Goal: Task Accomplishment & Management: Manage account settings

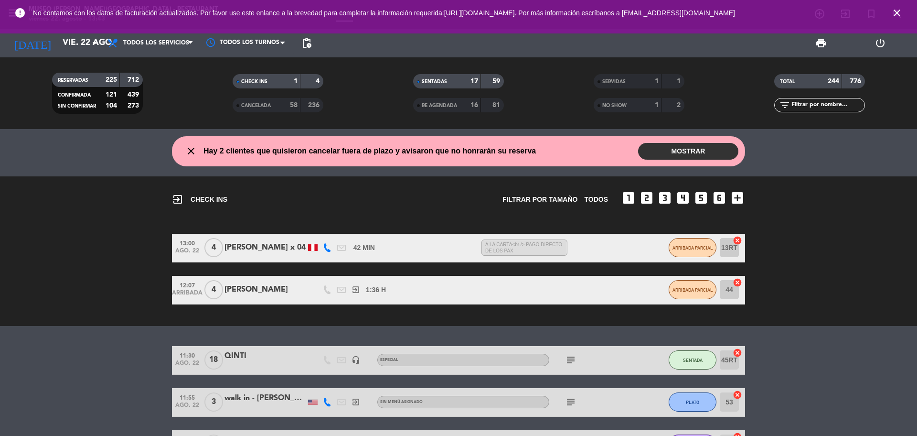
scroll to position [2269, 0]
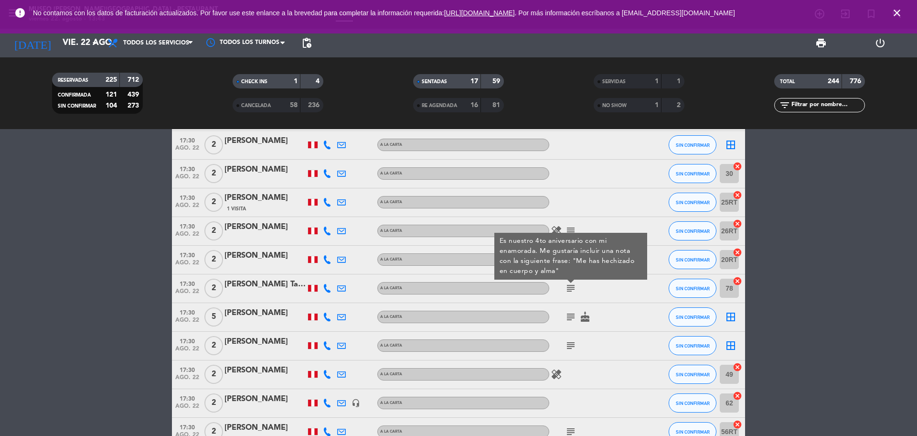
click at [806, 102] on input "text" at bounding box center [828, 105] width 74 height 11
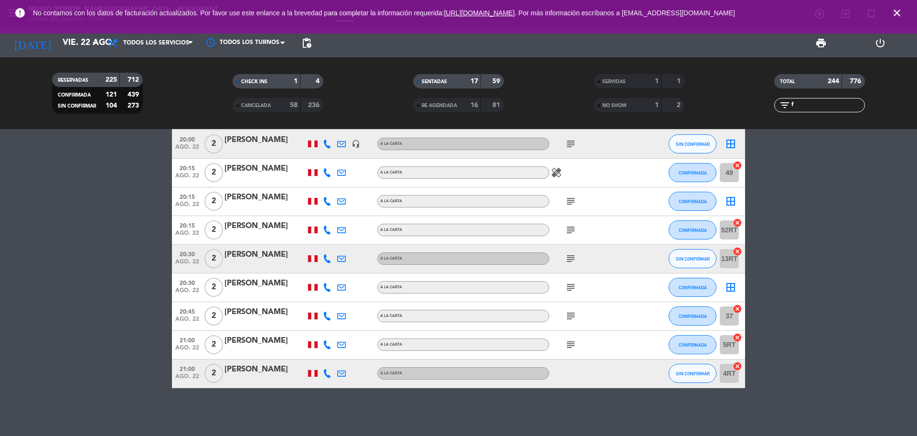
scroll to position [0, 0]
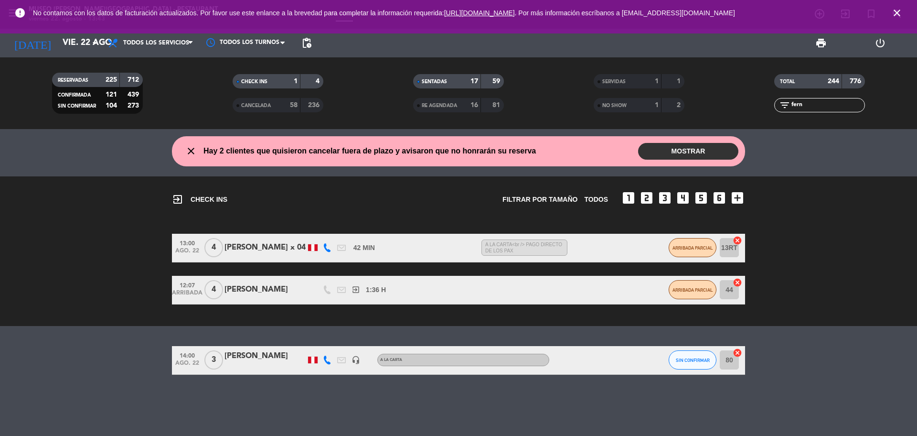
type input "fern"
click at [255, 364] on div at bounding box center [265, 366] width 81 height 8
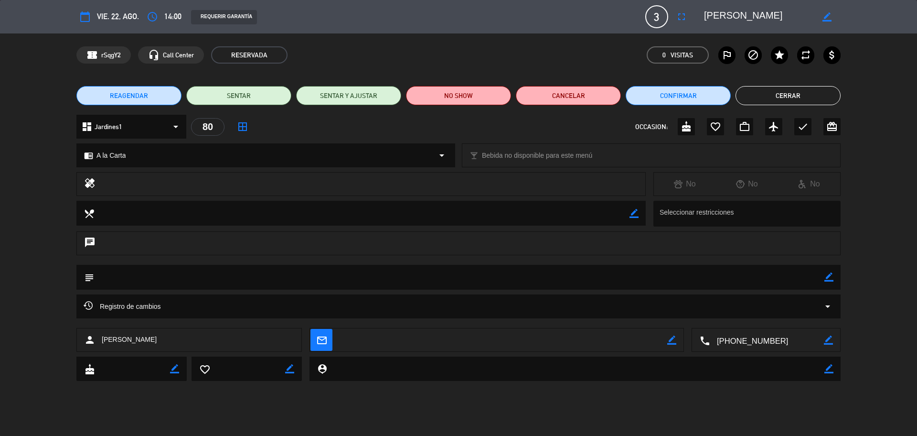
click at [764, 90] on button "Cerrar" at bounding box center [788, 95] width 105 height 19
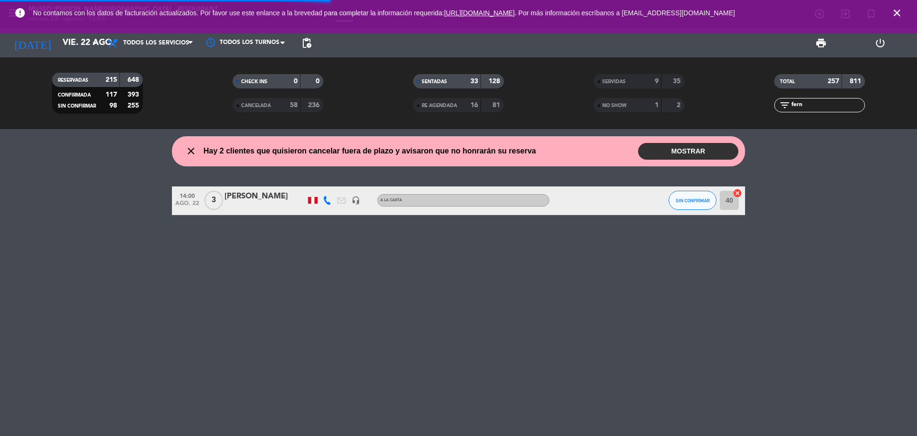
click at [894, 11] on icon "close" at bounding box center [896, 12] width 11 height 11
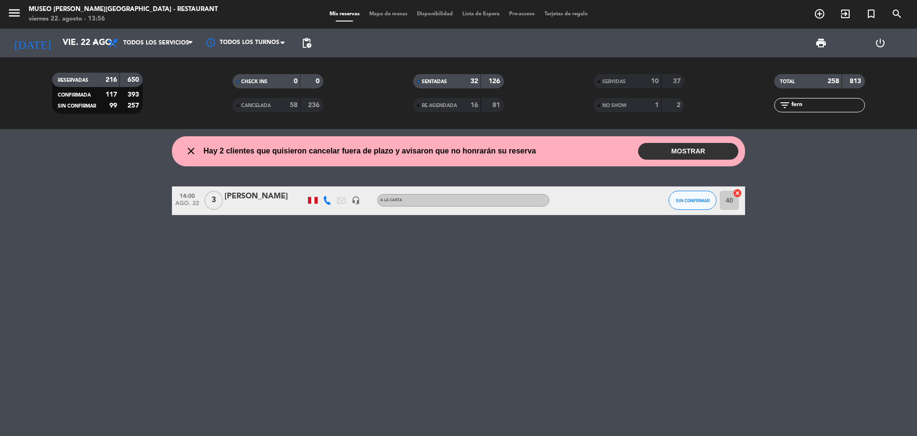
drag, startPoint x: 813, startPoint y: 108, endPoint x: 775, endPoint y: 102, distance: 38.2
click at [776, 107] on div "filter_list [PERSON_NAME]" at bounding box center [819, 105] width 91 height 14
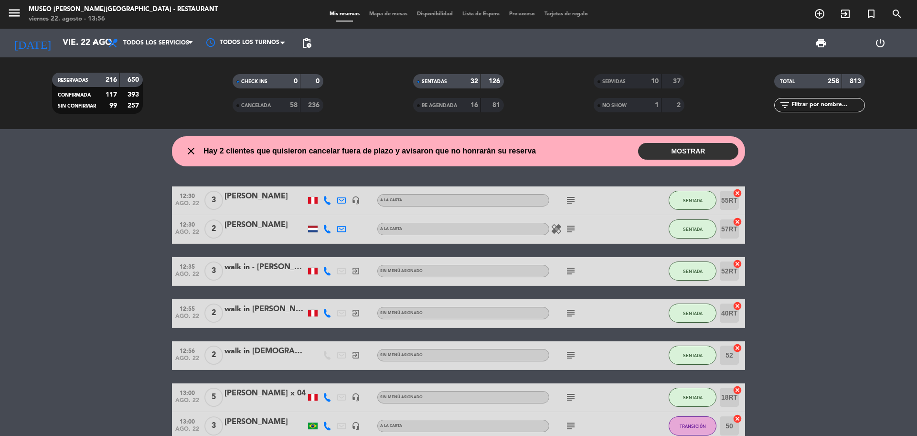
click at [832, 105] on input "text" at bounding box center [828, 105] width 74 height 11
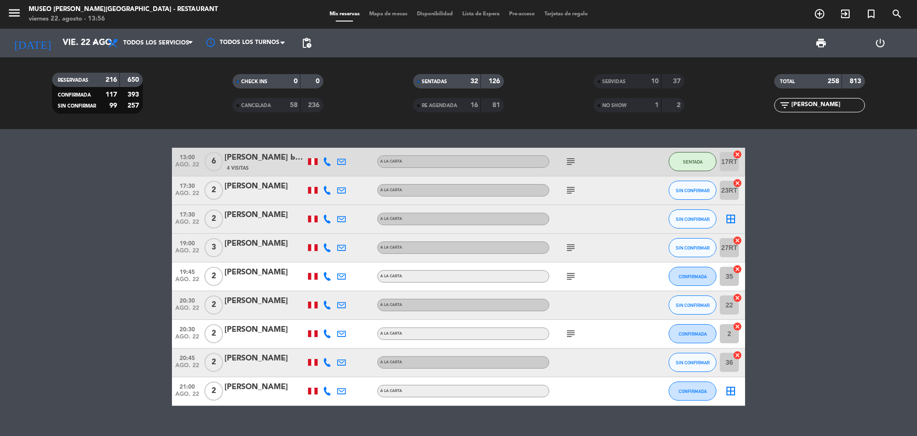
scroll to position [56, 0]
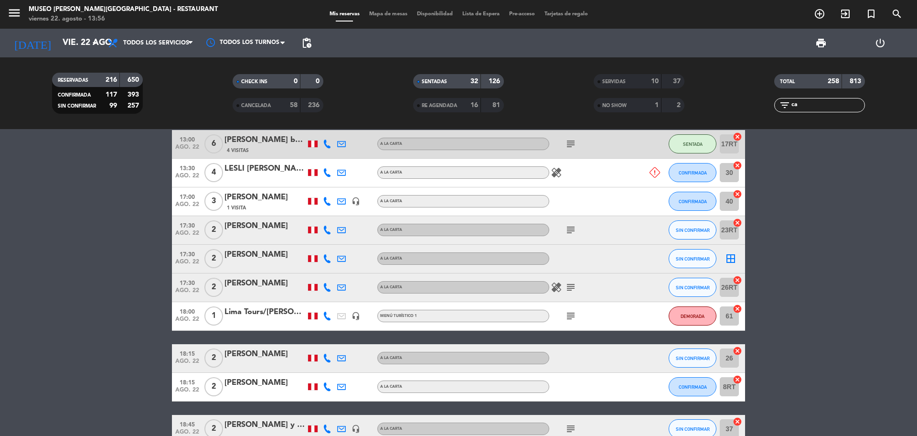
type input "c"
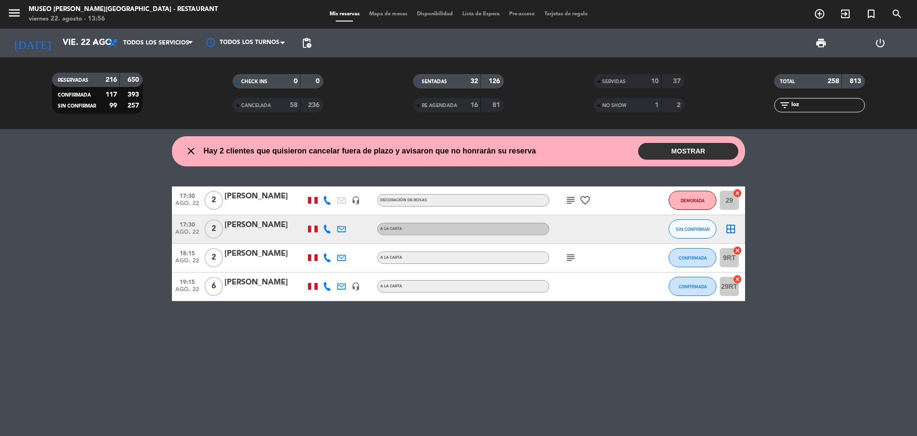
scroll to position [0, 0]
type input "loza"
click at [245, 288] on div "[PERSON_NAME]" at bounding box center [265, 282] width 81 height 12
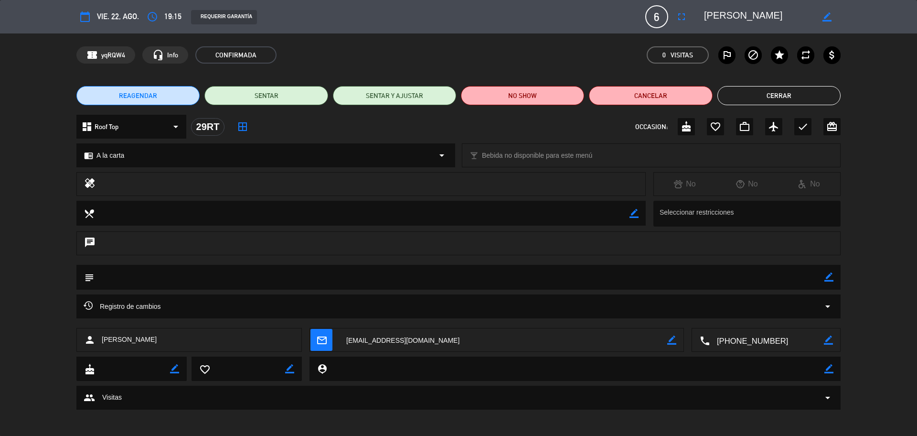
click at [139, 99] on span "REAGENDAR" at bounding box center [138, 96] width 38 height 10
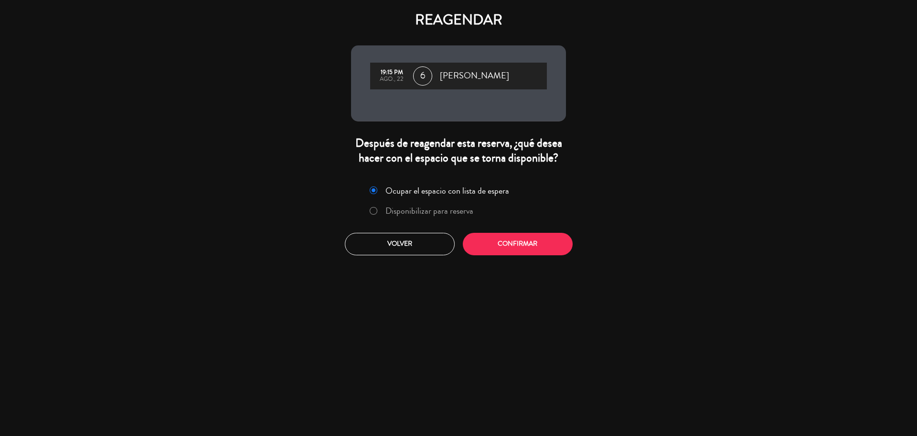
click at [440, 206] on label "Disponibilizar para reserva" at bounding box center [429, 210] width 88 height 9
click at [482, 251] on button "Confirmar" at bounding box center [518, 244] width 110 height 22
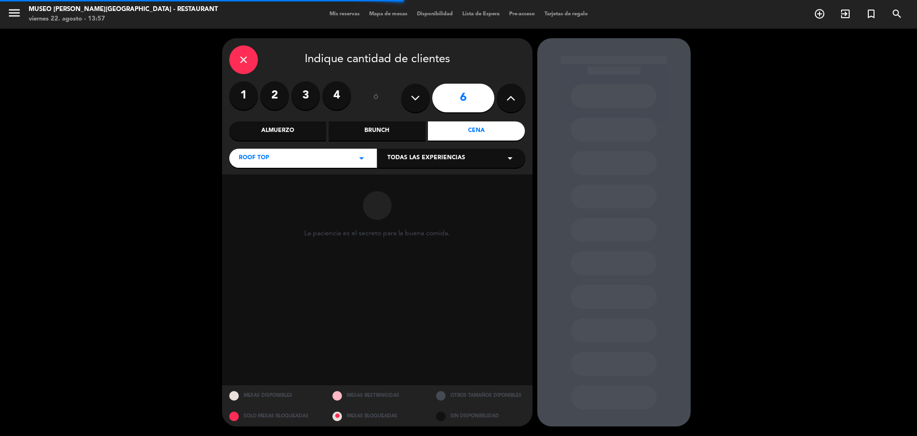
click at [278, 133] on div "Almuerzo" at bounding box center [277, 130] width 97 height 19
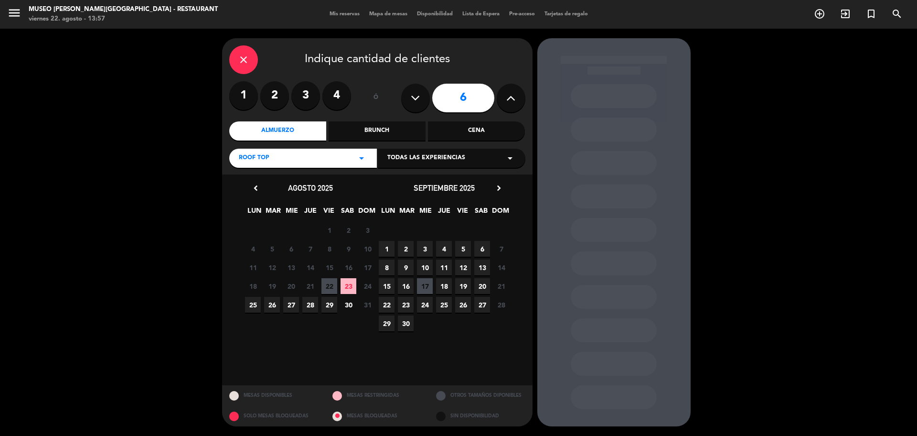
click at [347, 286] on span "23" at bounding box center [349, 286] width 16 height 16
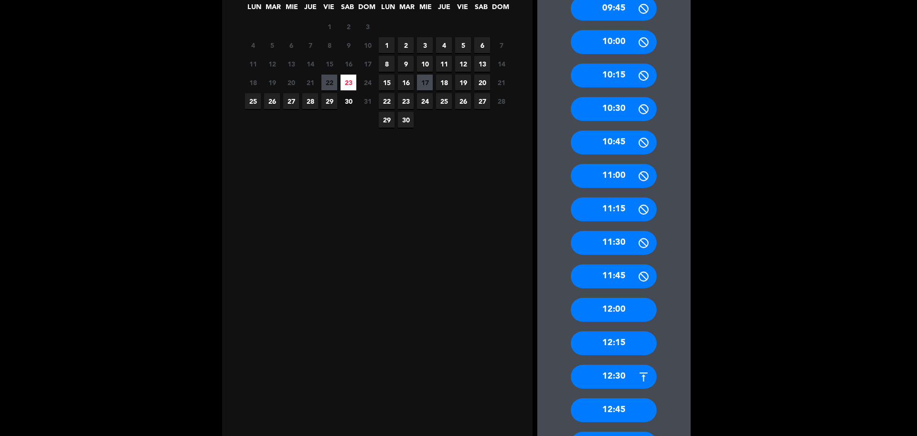
scroll to position [317, 0]
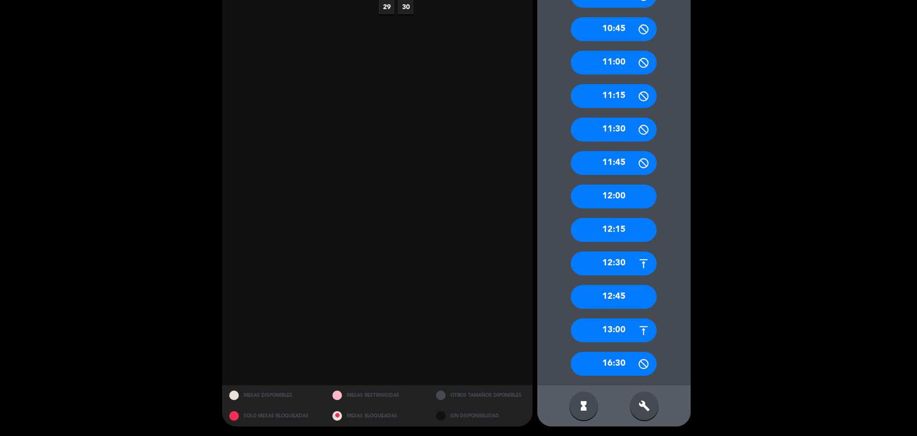
click at [639, 296] on div "12:45" at bounding box center [614, 297] width 86 height 24
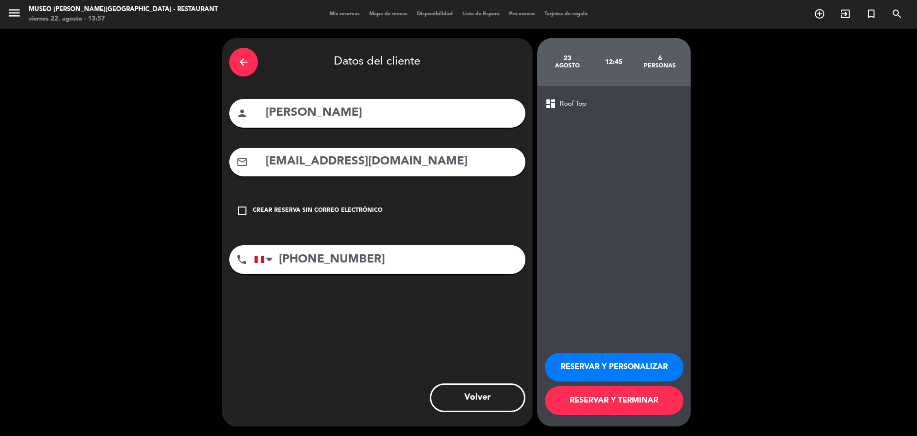
click at [613, 357] on button "RESERVAR Y PERSONALIZAR" at bounding box center [614, 367] width 139 height 29
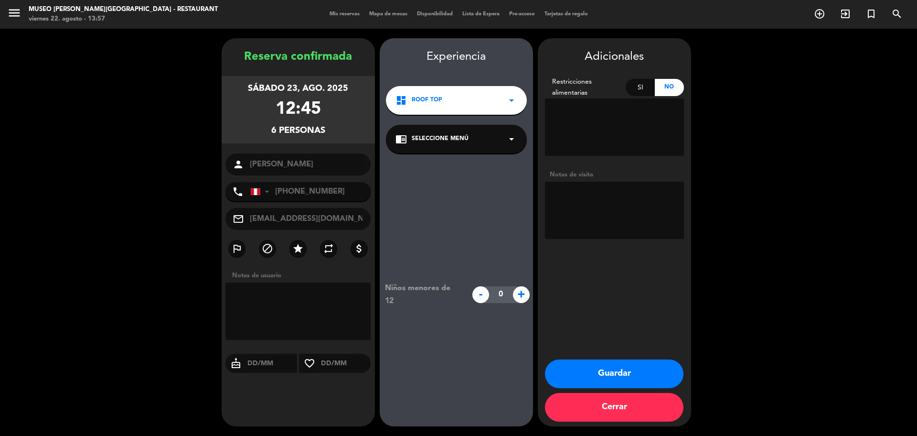
click at [422, 130] on div "chrome_reader_mode Seleccione Menú arrow_drop_down" at bounding box center [456, 139] width 141 height 29
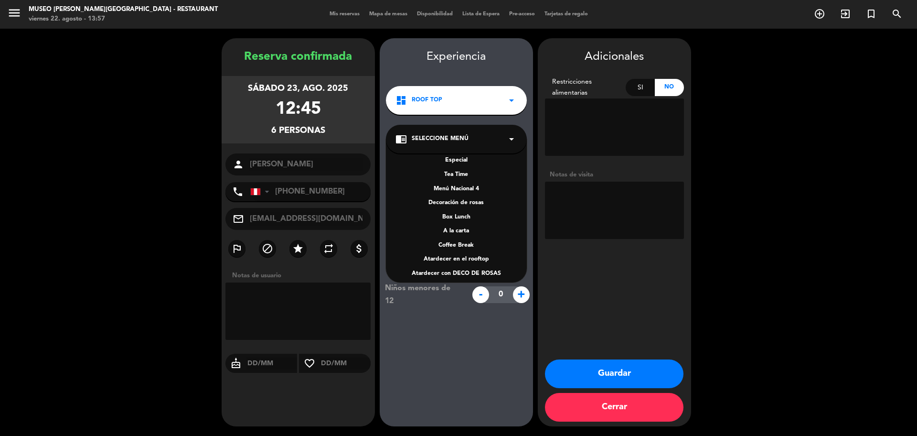
scroll to position [137, 0]
click at [466, 227] on div "A la carta" at bounding box center [457, 226] width 122 height 10
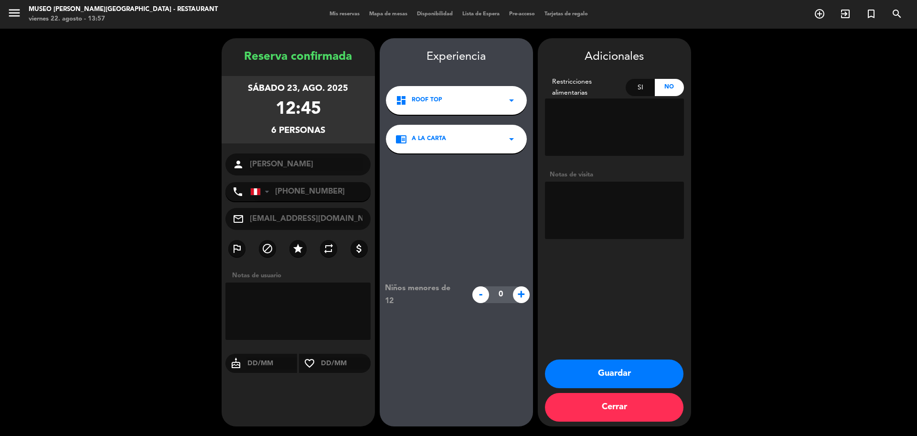
click at [604, 371] on button "Guardar" at bounding box center [614, 373] width 139 height 29
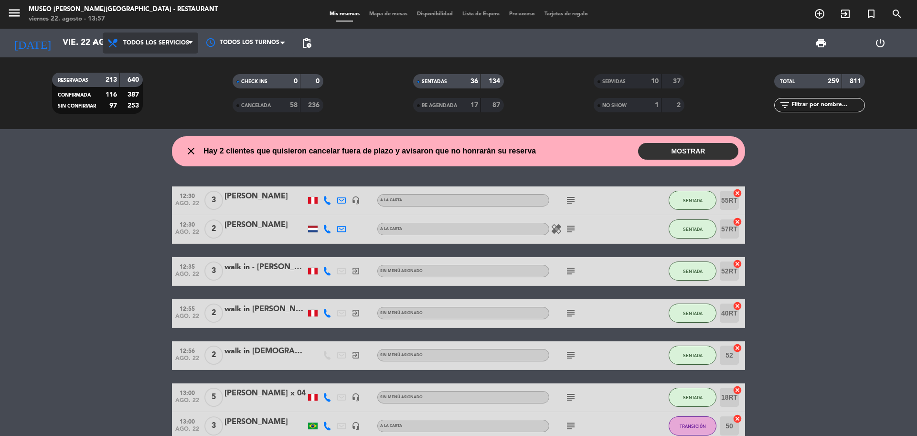
click at [181, 40] on span "Todos los servicios" at bounding box center [156, 43] width 66 height 7
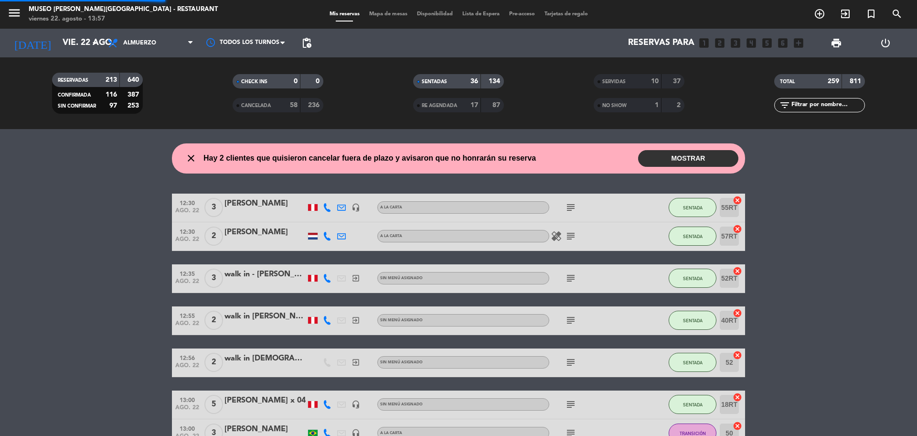
drag, startPoint x: 163, startPoint y: 108, endPoint x: 133, endPoint y: 3, distance: 109.4
click at [163, 108] on div "menu [GEOGRAPHIC_DATA][PERSON_NAME] - Restaurant [DATE] 22. agosto - 13:57 Mis …" at bounding box center [458, 64] width 917 height 129
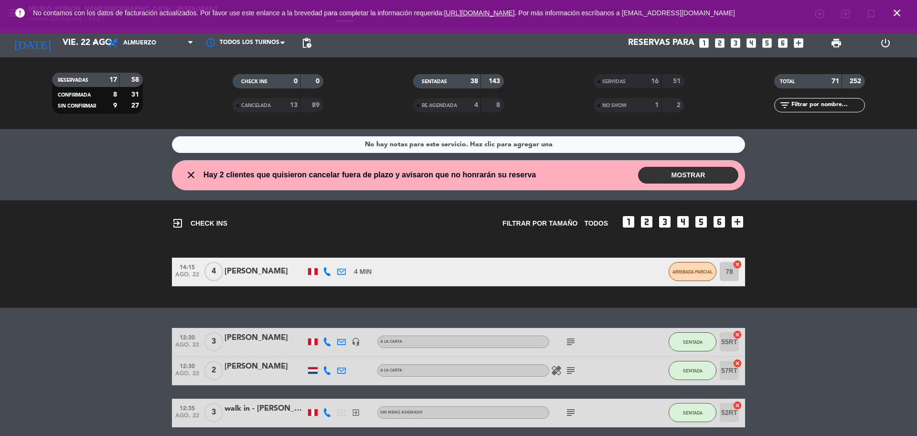
click at [801, 107] on input "text" at bounding box center [828, 105] width 74 height 11
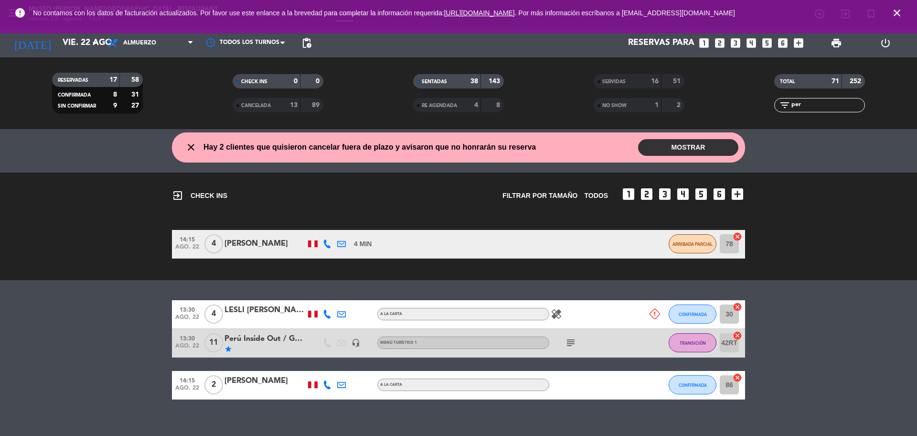
scroll to position [39, 0]
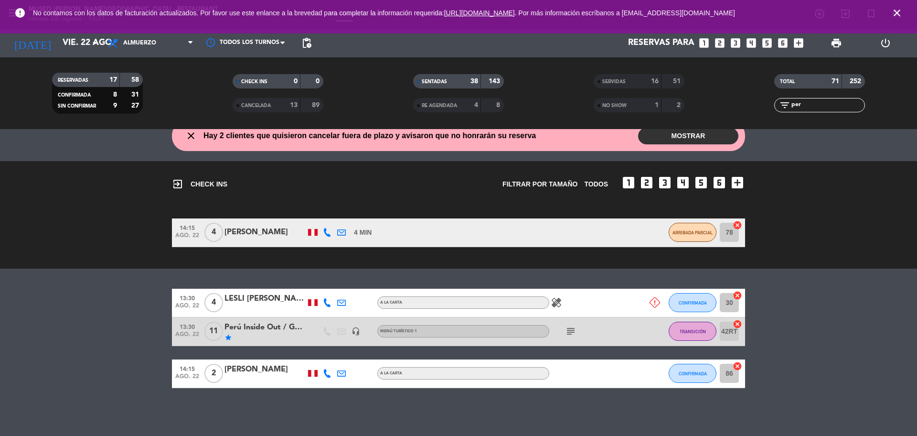
type input "per"
click at [267, 332] on div "Perú Inside Out / GRUPO BATAGLIA X10" at bounding box center [265, 327] width 81 height 12
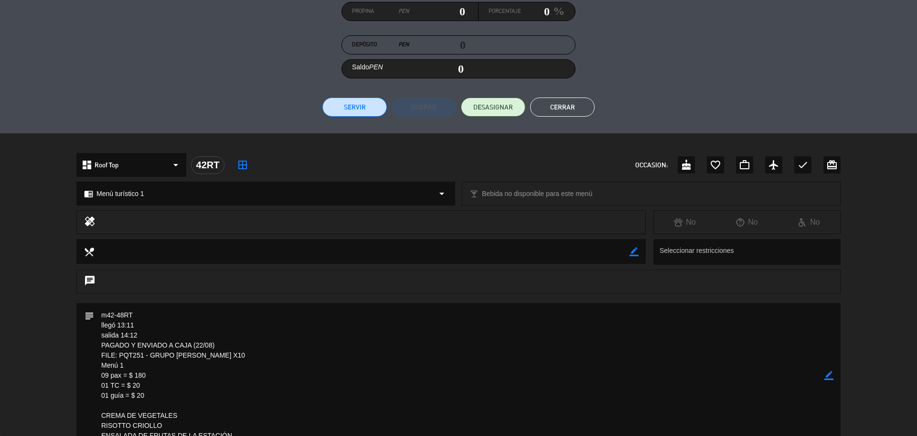
scroll to position [280, 0]
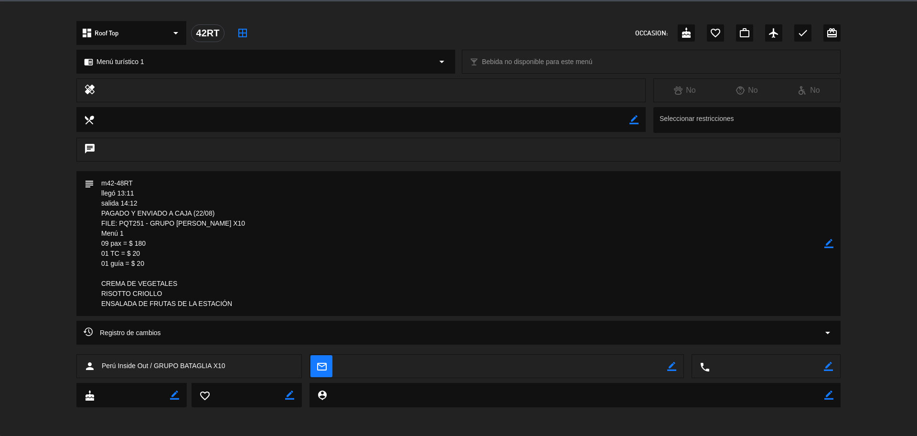
drag, startPoint x: 143, startPoint y: 222, endPoint x: 119, endPoint y: 224, distance: 24.4
click at [119, 224] on textarea at bounding box center [459, 243] width 730 height 145
drag, startPoint x: 118, startPoint y: 225, endPoint x: 156, endPoint y: 245, distance: 42.7
click at [156, 245] on textarea at bounding box center [459, 243] width 730 height 145
drag, startPoint x: 145, startPoint y: 220, endPoint x: 121, endPoint y: 226, distance: 24.2
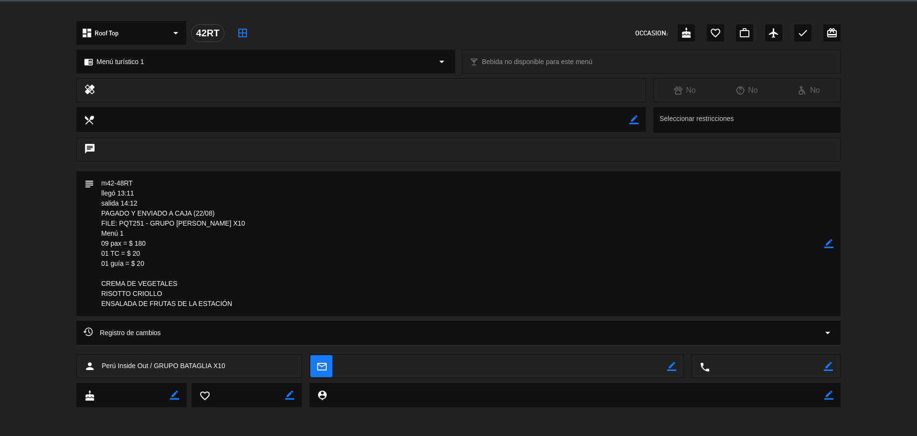
click at [121, 226] on textarea at bounding box center [459, 243] width 730 height 145
